Goal: Task Accomplishment & Management: Manage account settings

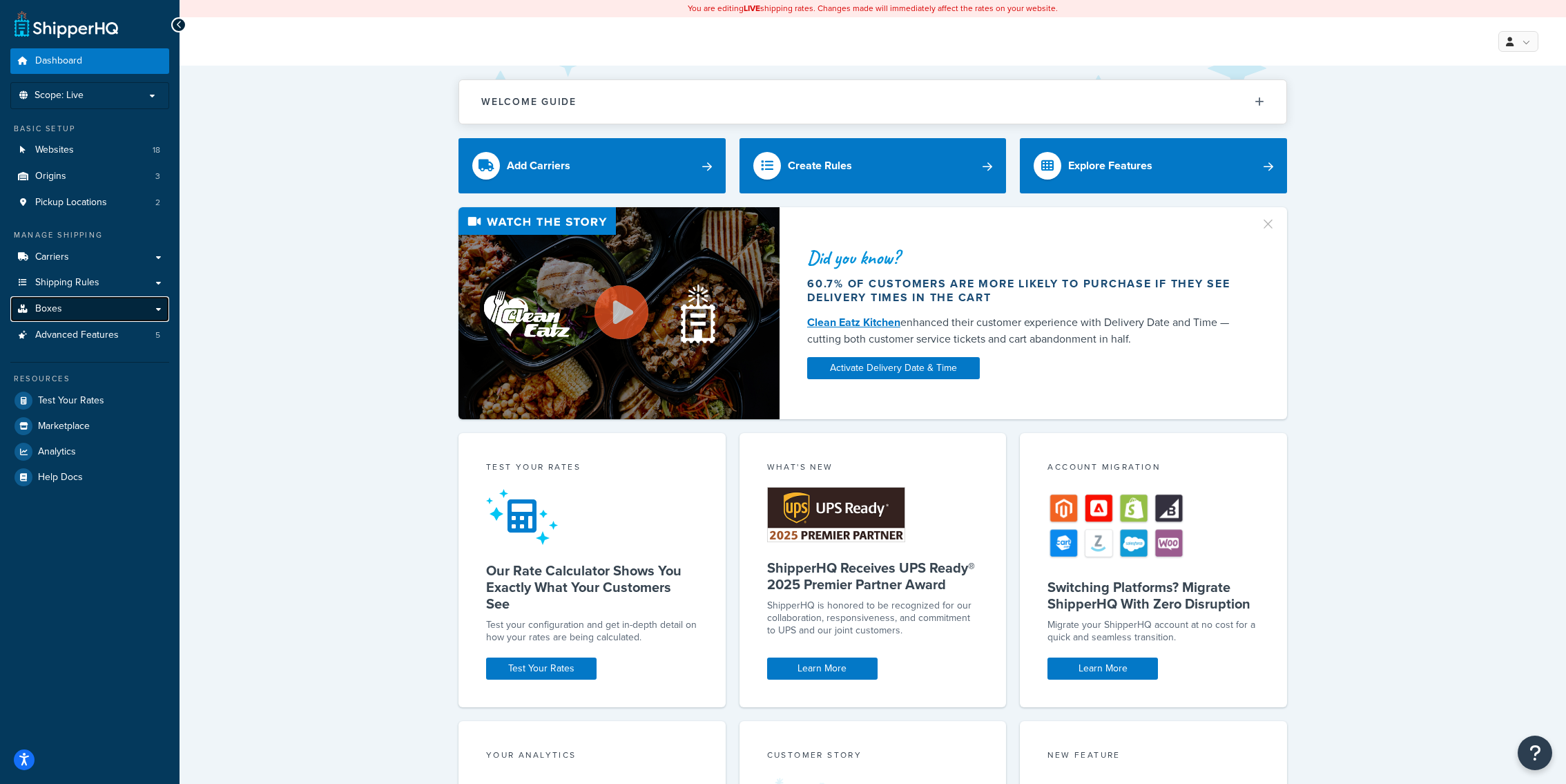
click at [109, 306] on link "Boxes" at bounding box center [90, 309] width 158 height 26
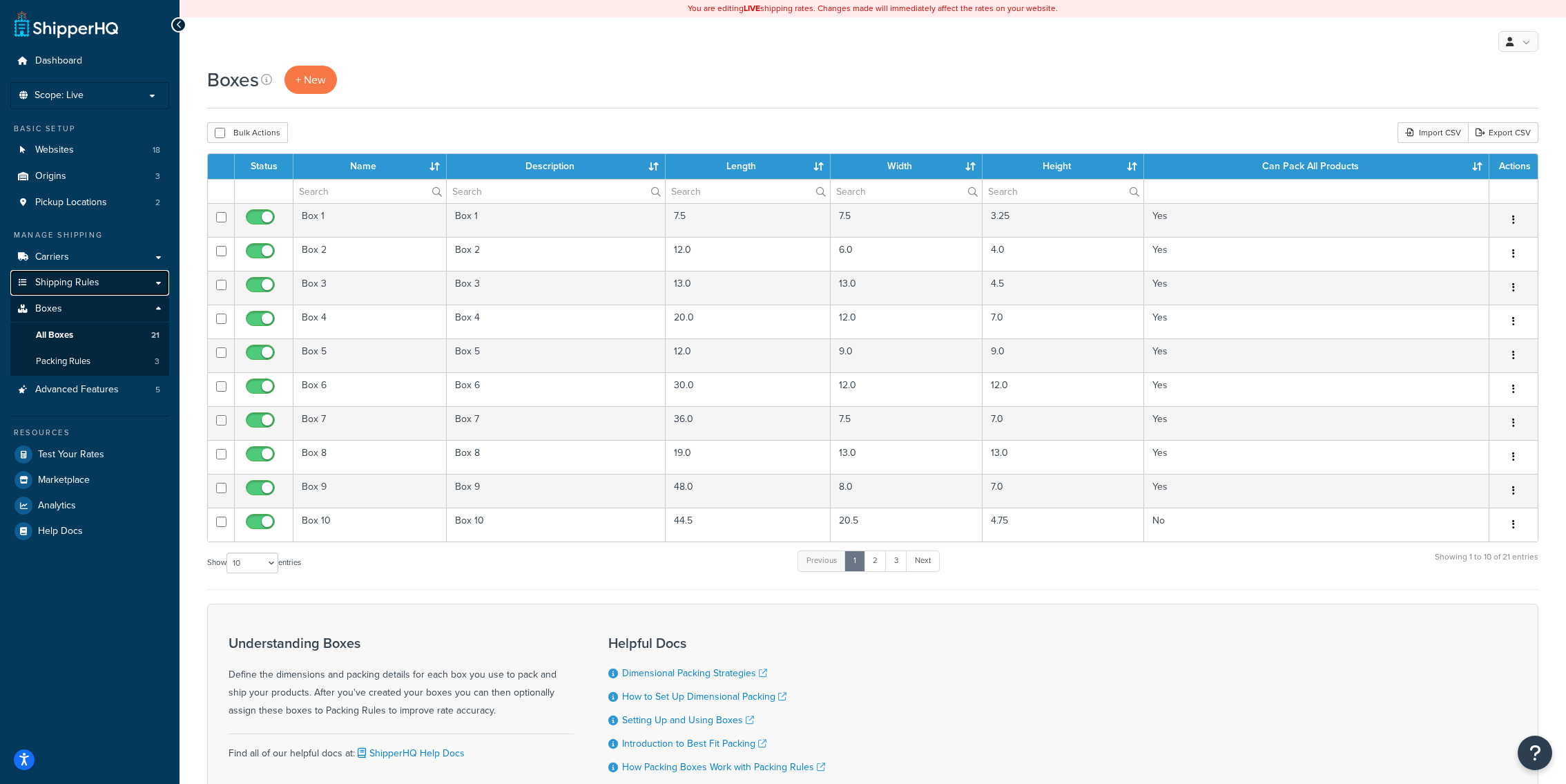
click at [94, 277] on span "Shipping Rules" at bounding box center [67, 283] width 64 height 12
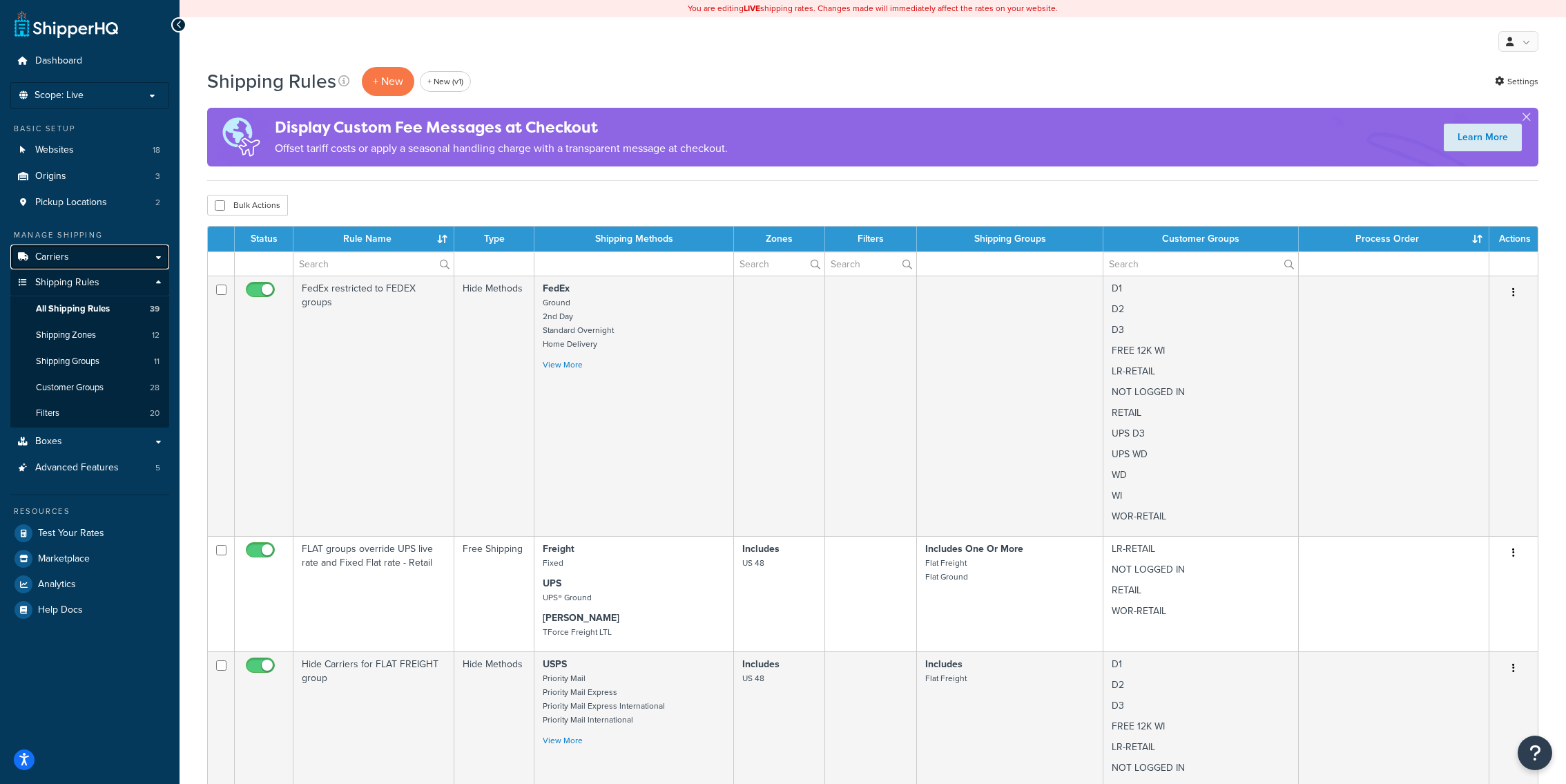
click at [97, 263] on link "Carriers" at bounding box center [90, 257] width 158 height 26
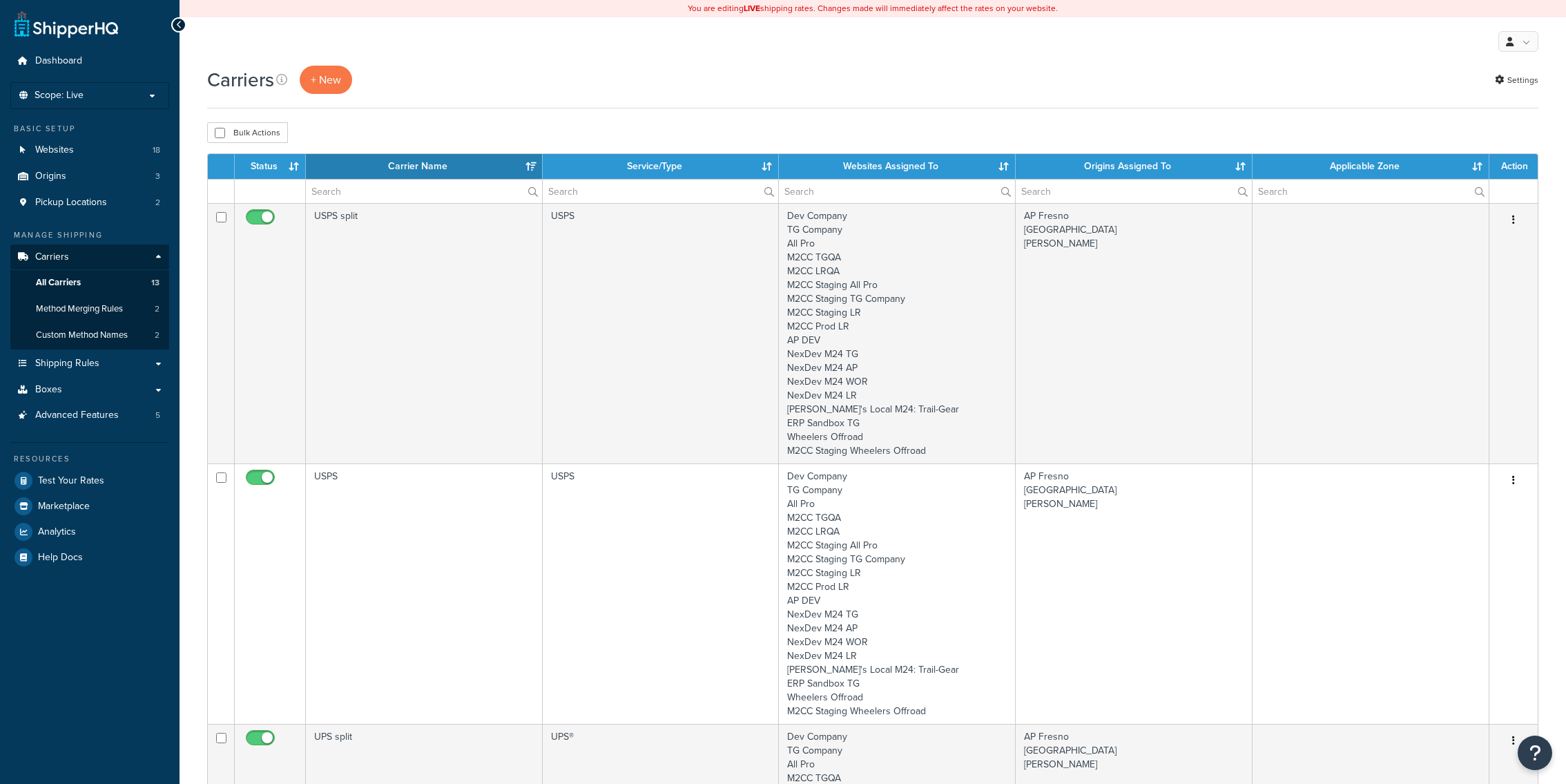
select select "15"
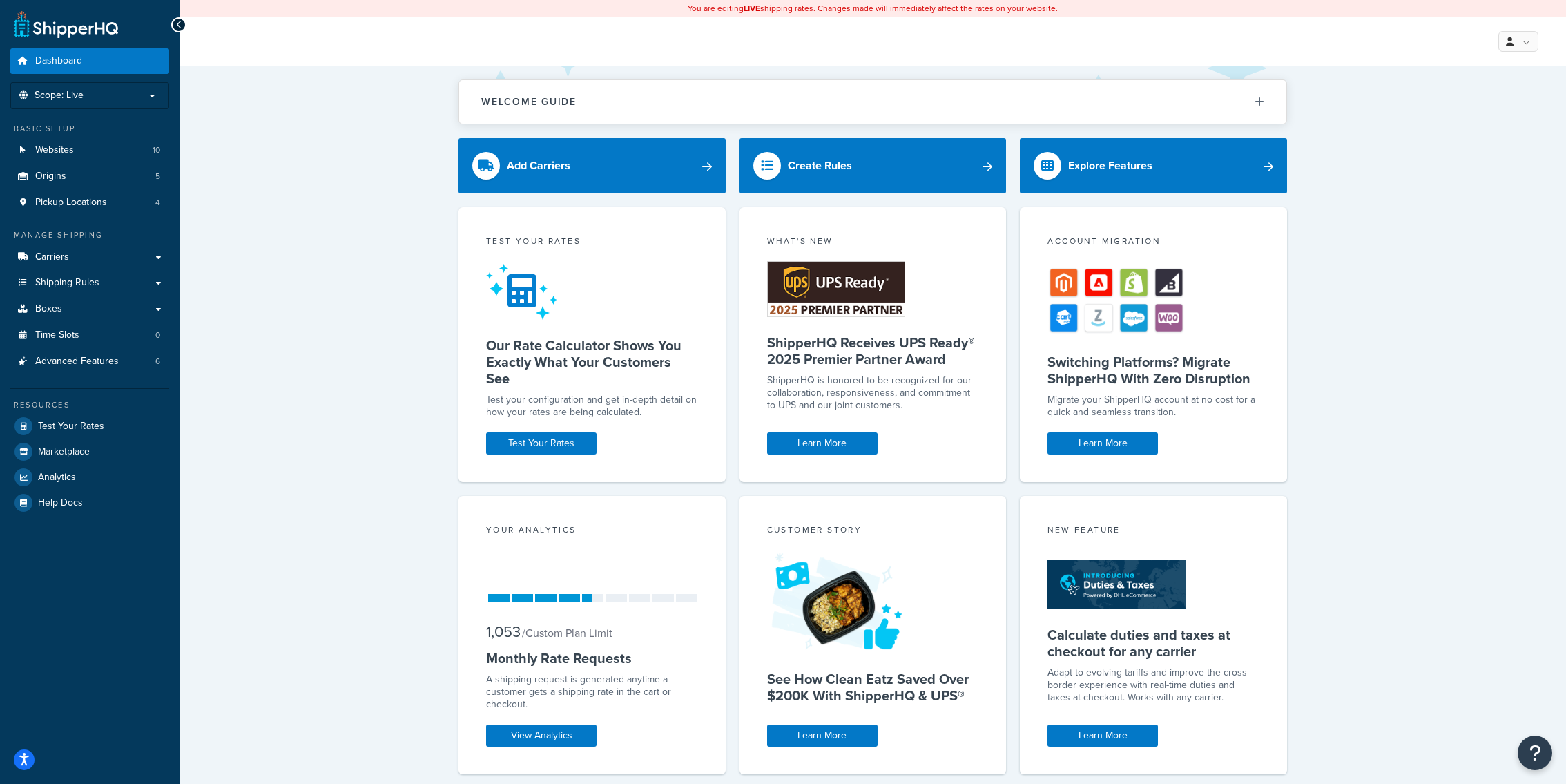
click at [170, 248] on div "Dashboard Scope: Live Basic Setup Websites 10 Origins 5 Pickup Locations 4 Mana…" at bounding box center [90, 414] width 180 height 829
click at [122, 260] on link "Carriers" at bounding box center [90, 257] width 158 height 26
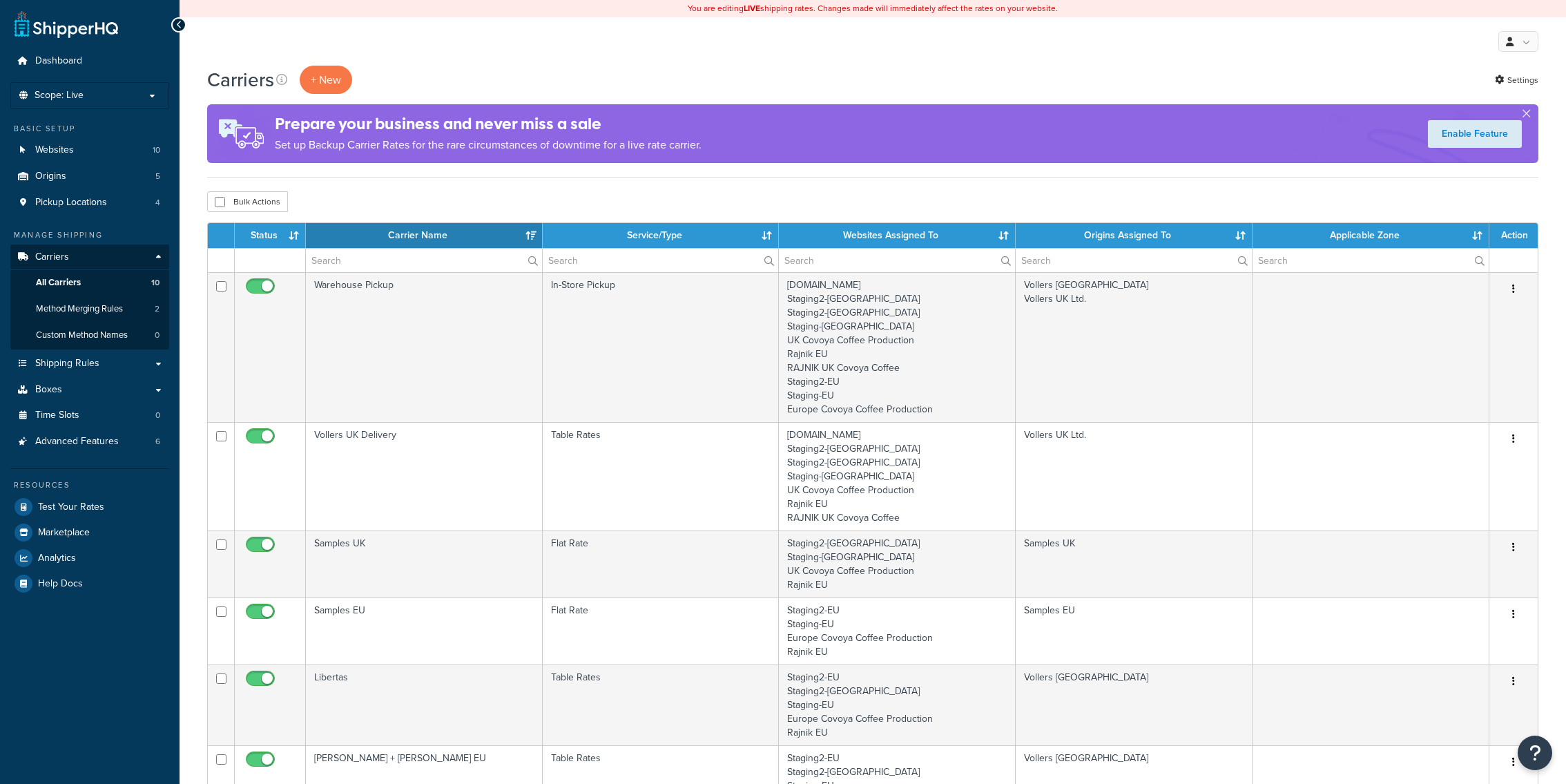
select select "15"
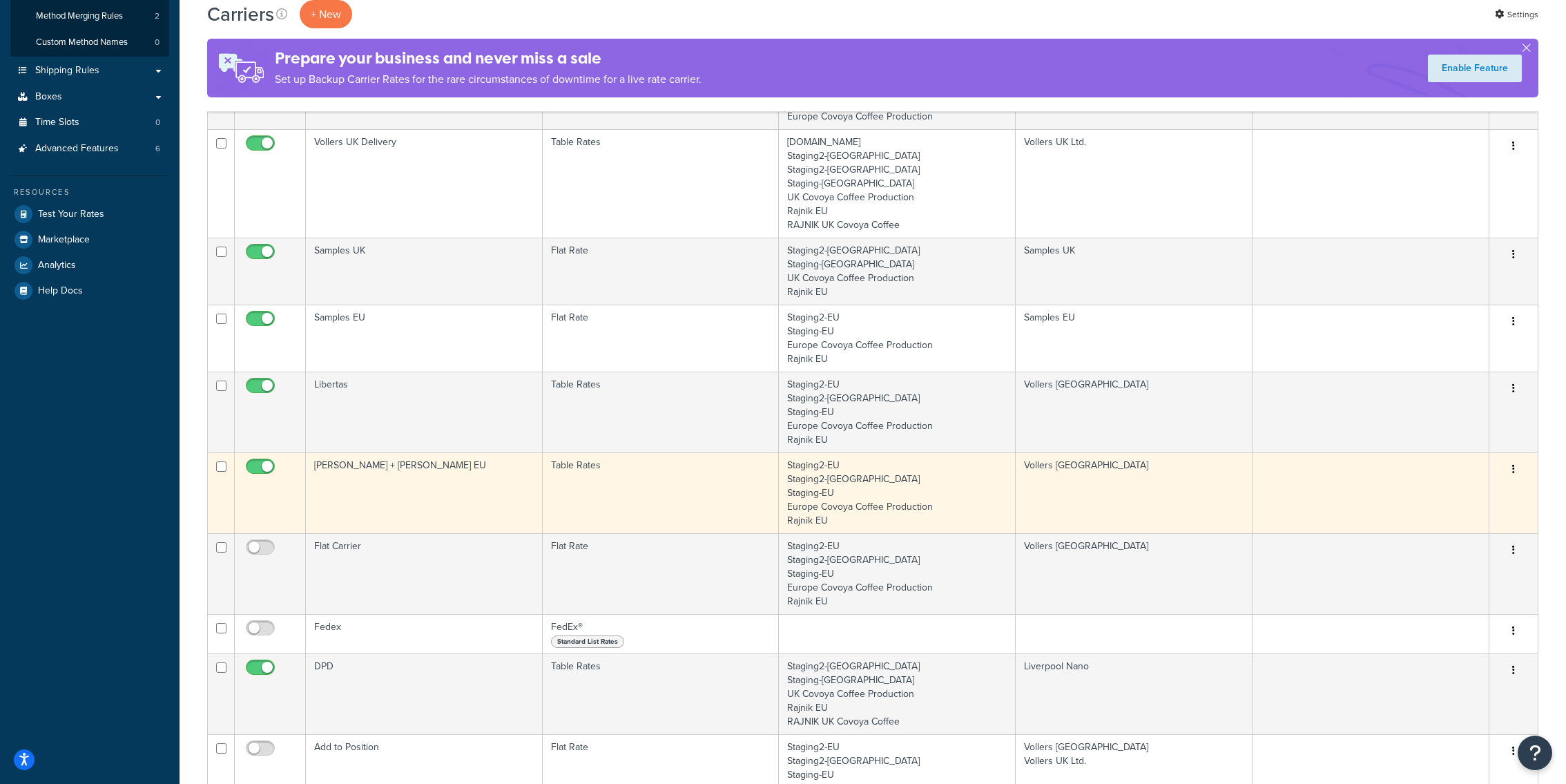
scroll to position [309, 0]
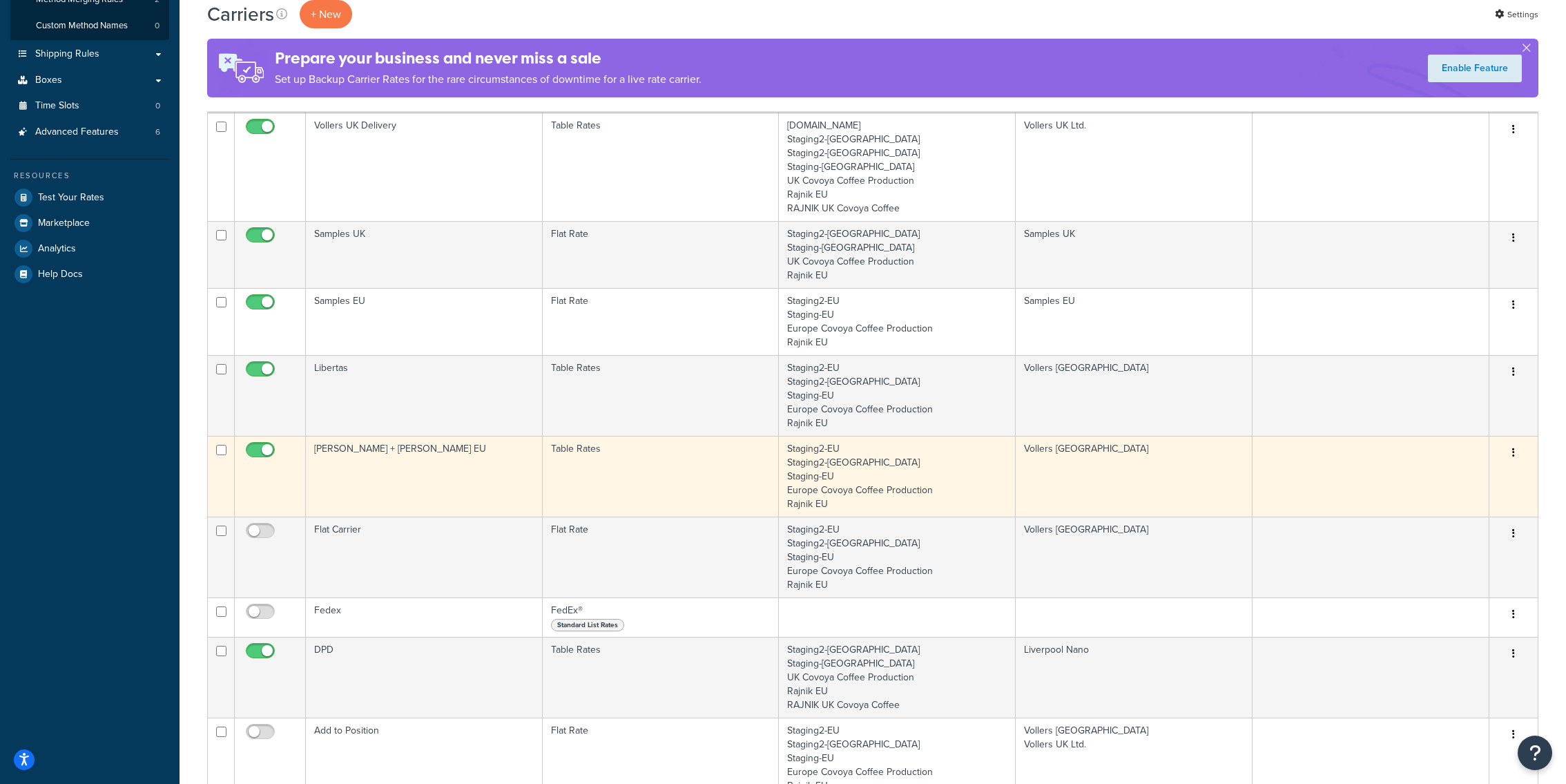
click at [475, 476] on td "Kuehne + Nagel EU" at bounding box center [424, 475] width 237 height 81
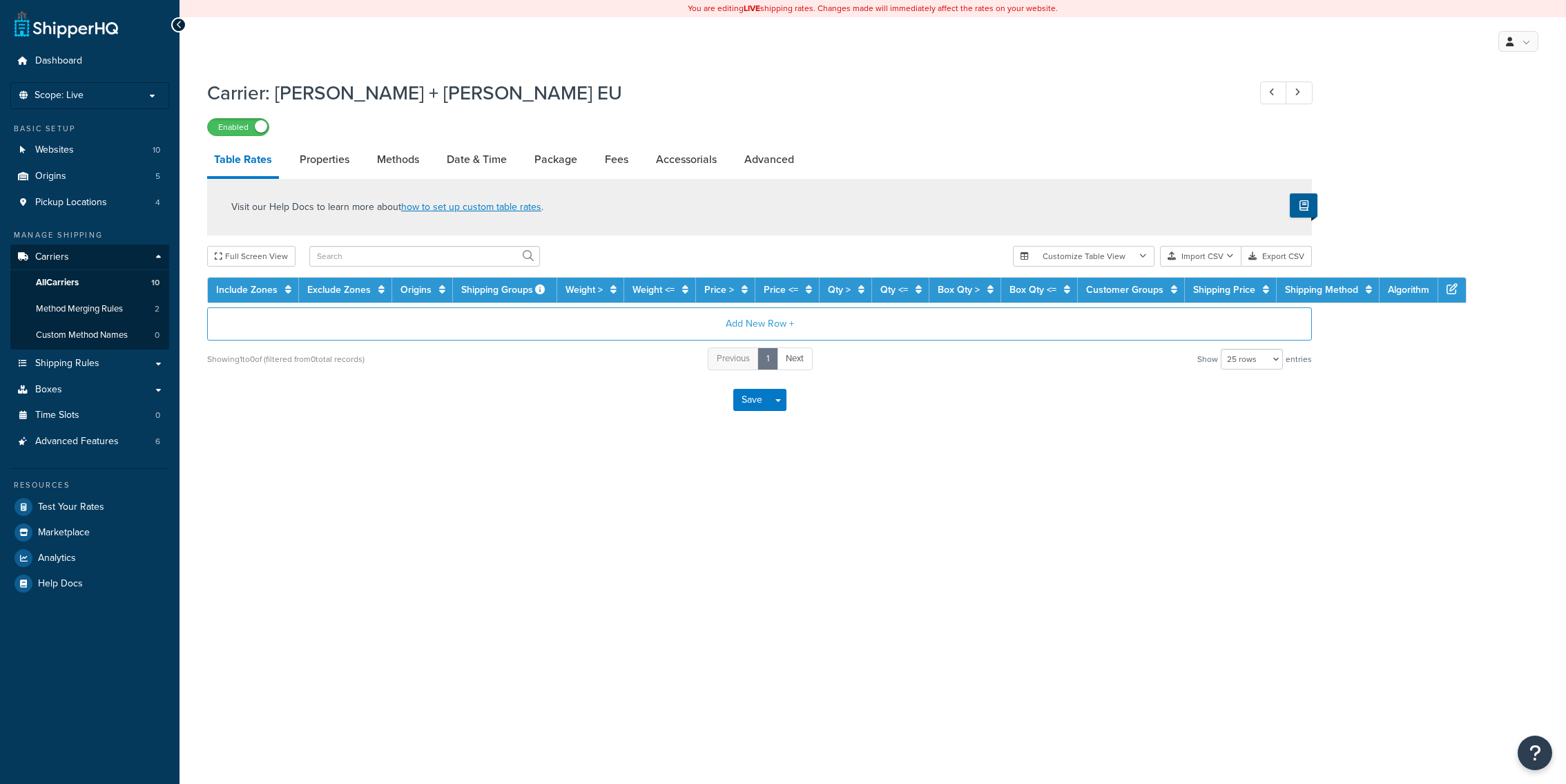
select select "25"
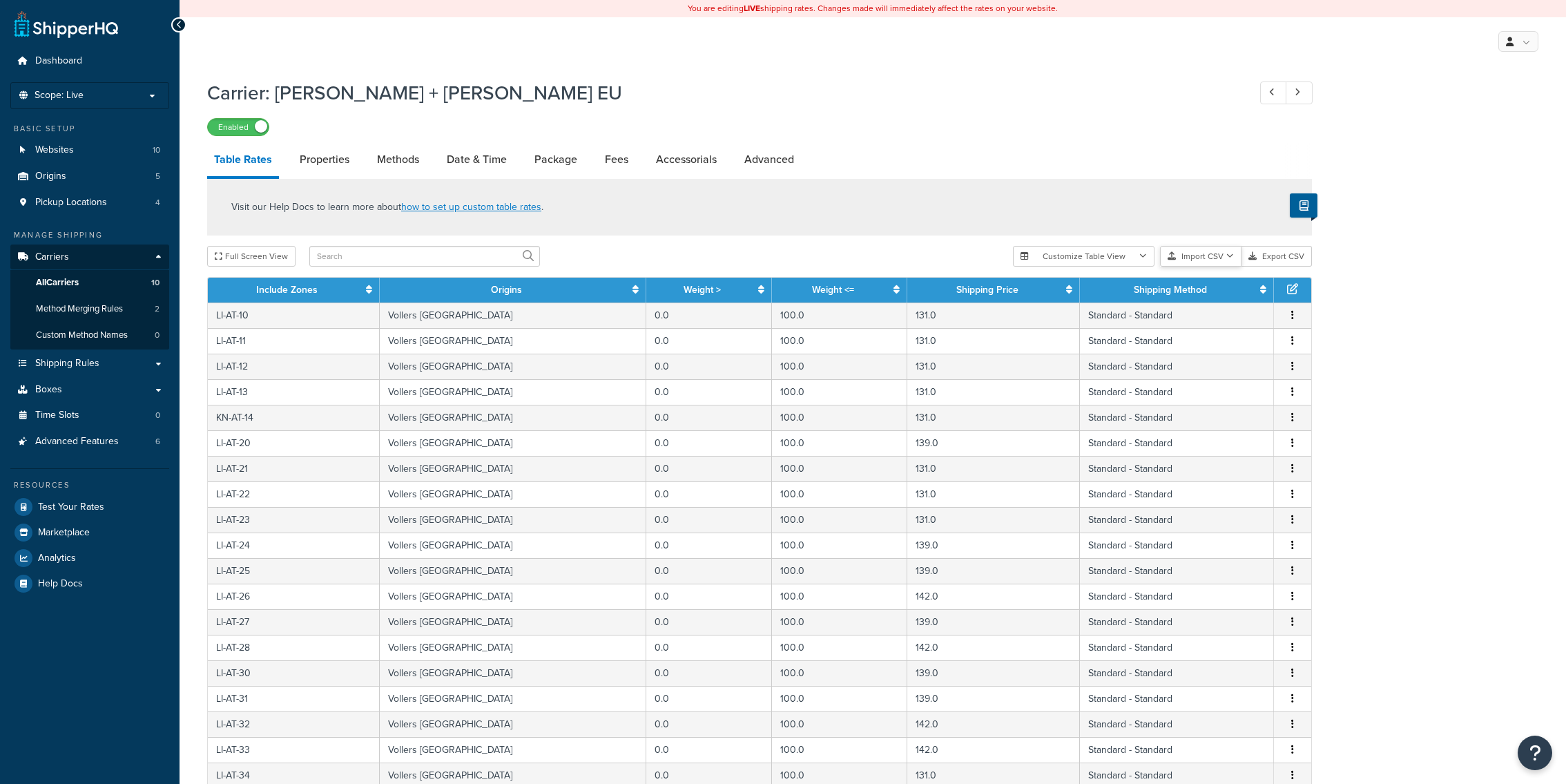
click at [1183, 256] on button "Import CSV" at bounding box center [1201, 256] width 82 height 20
click at [1201, 266] on div "Customize Table View Show all columns Show selected columns Import CSV Import a…" at bounding box center [1162, 256] width 299 height 20
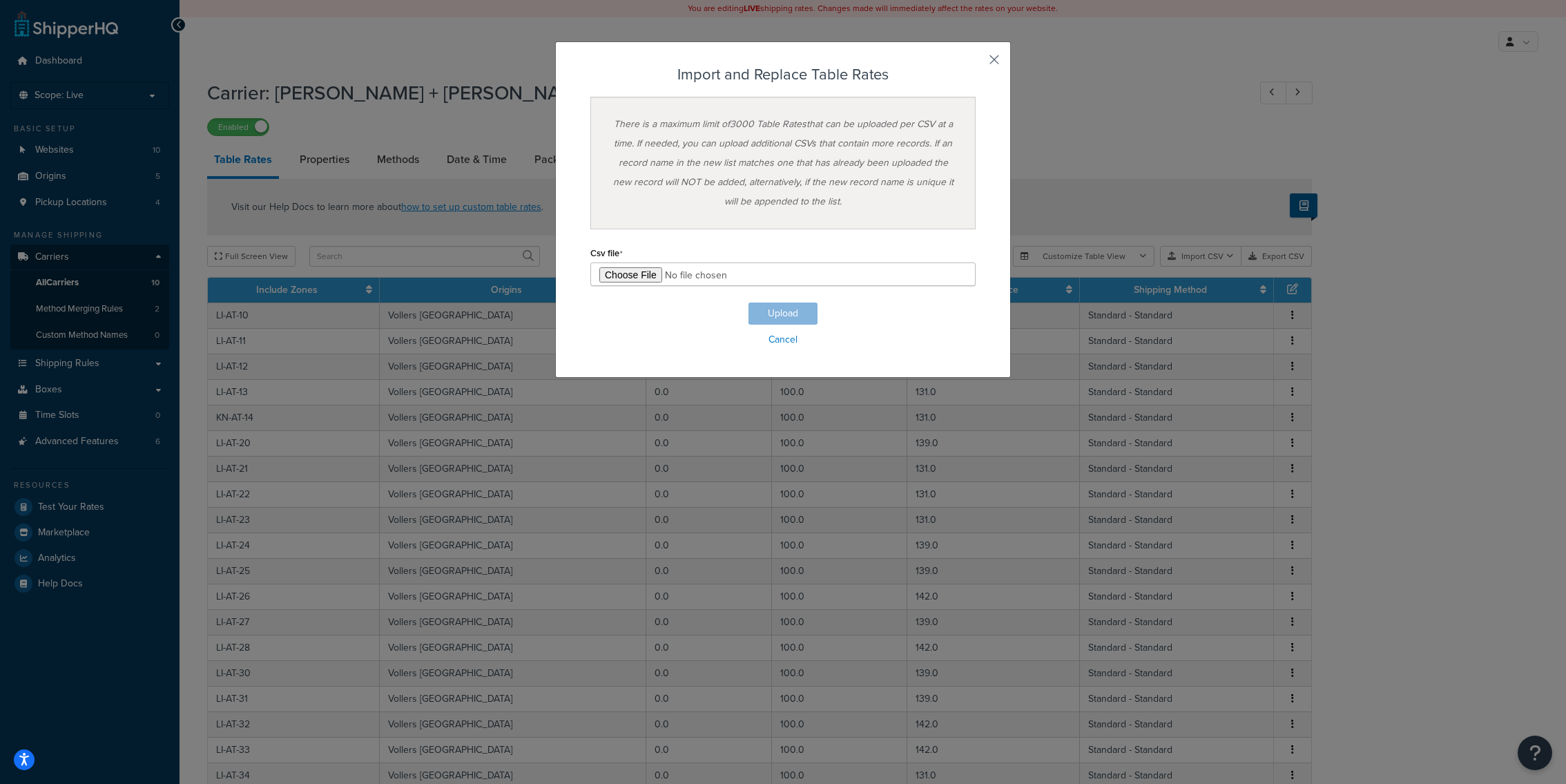
click at [976, 63] on button "button" at bounding box center [974, 64] width 4 height 4
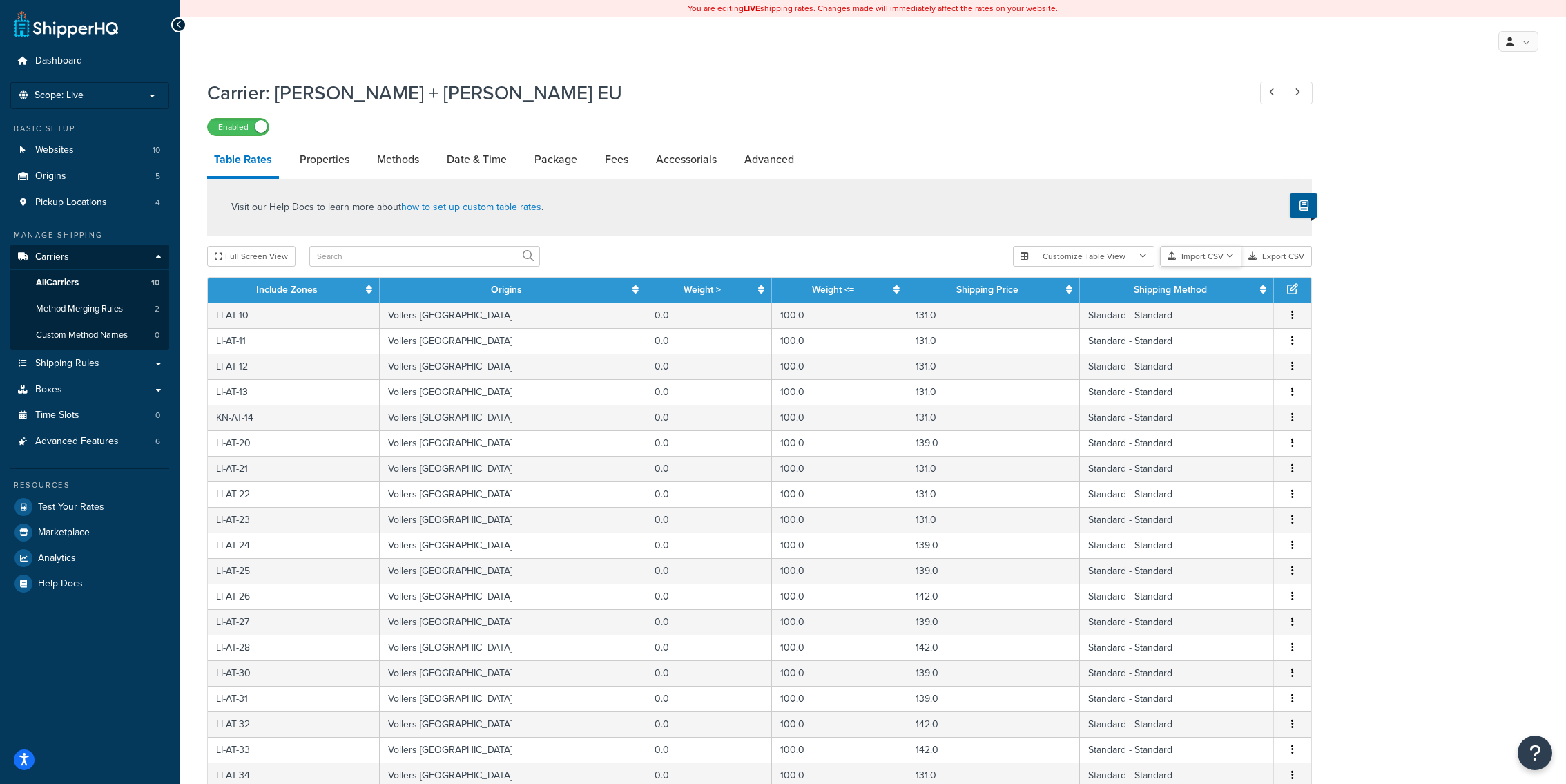
click at [1198, 250] on button "Import CSV" at bounding box center [1201, 256] width 82 height 20
click at [1208, 266] on div "Customize Table View Show all columns Show selected columns Import CSV Import a…" at bounding box center [1162, 256] width 299 height 20
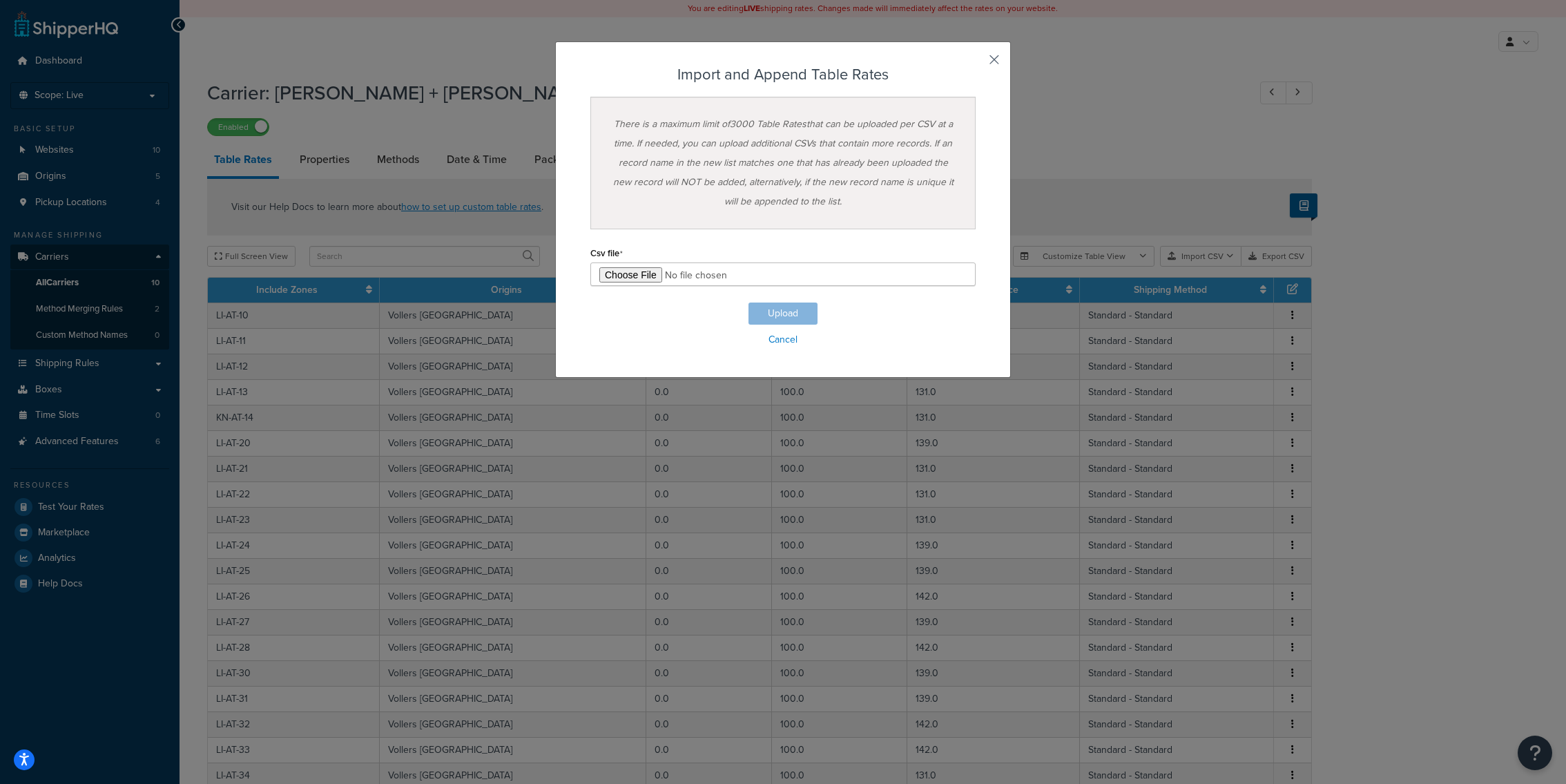
click at [976, 63] on button "button" at bounding box center [974, 64] width 4 height 4
